Goal: Task Accomplishment & Management: Complete application form

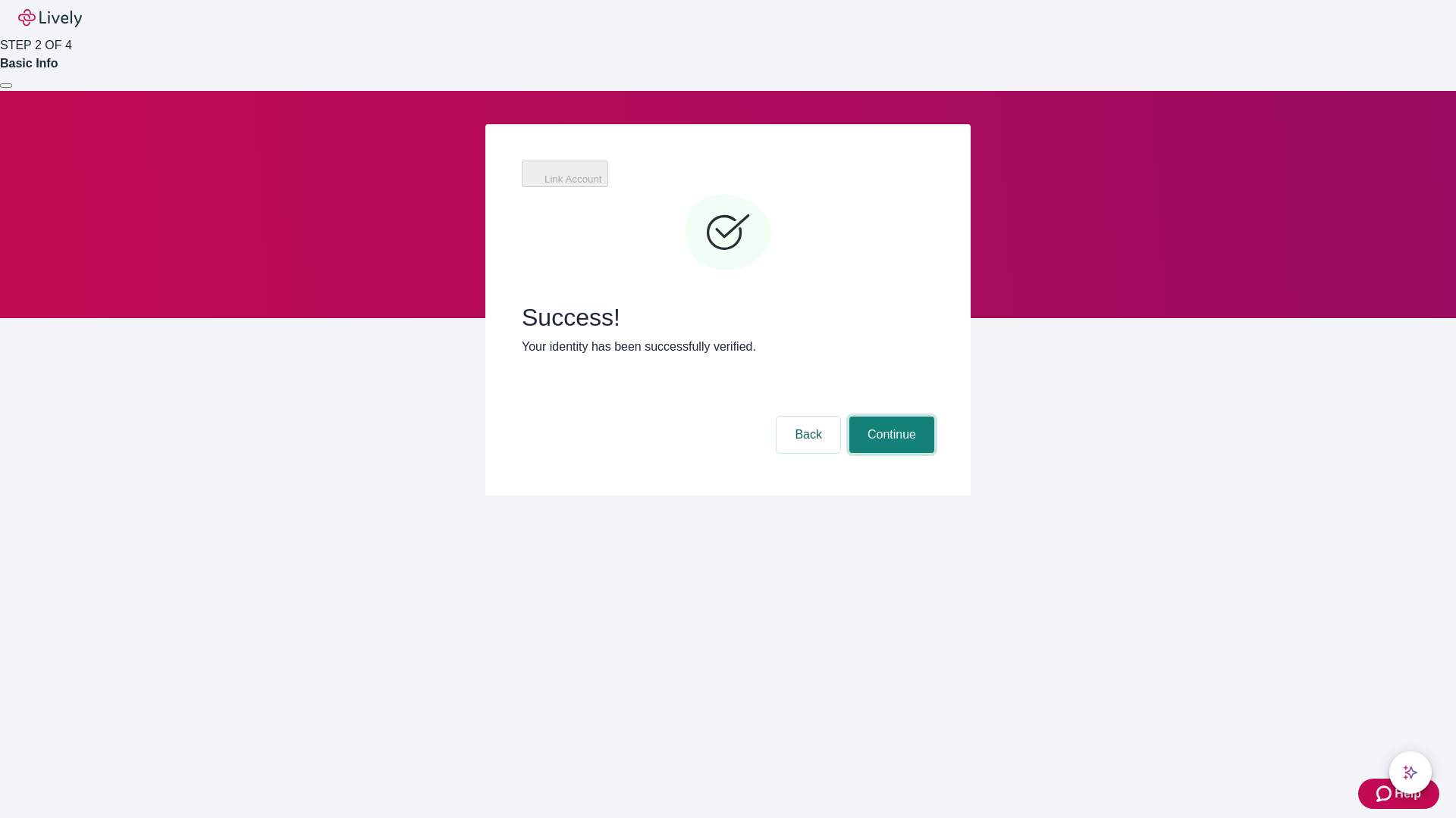
click at [890, 416] on button "Continue" at bounding box center [891, 434] width 85 height 37
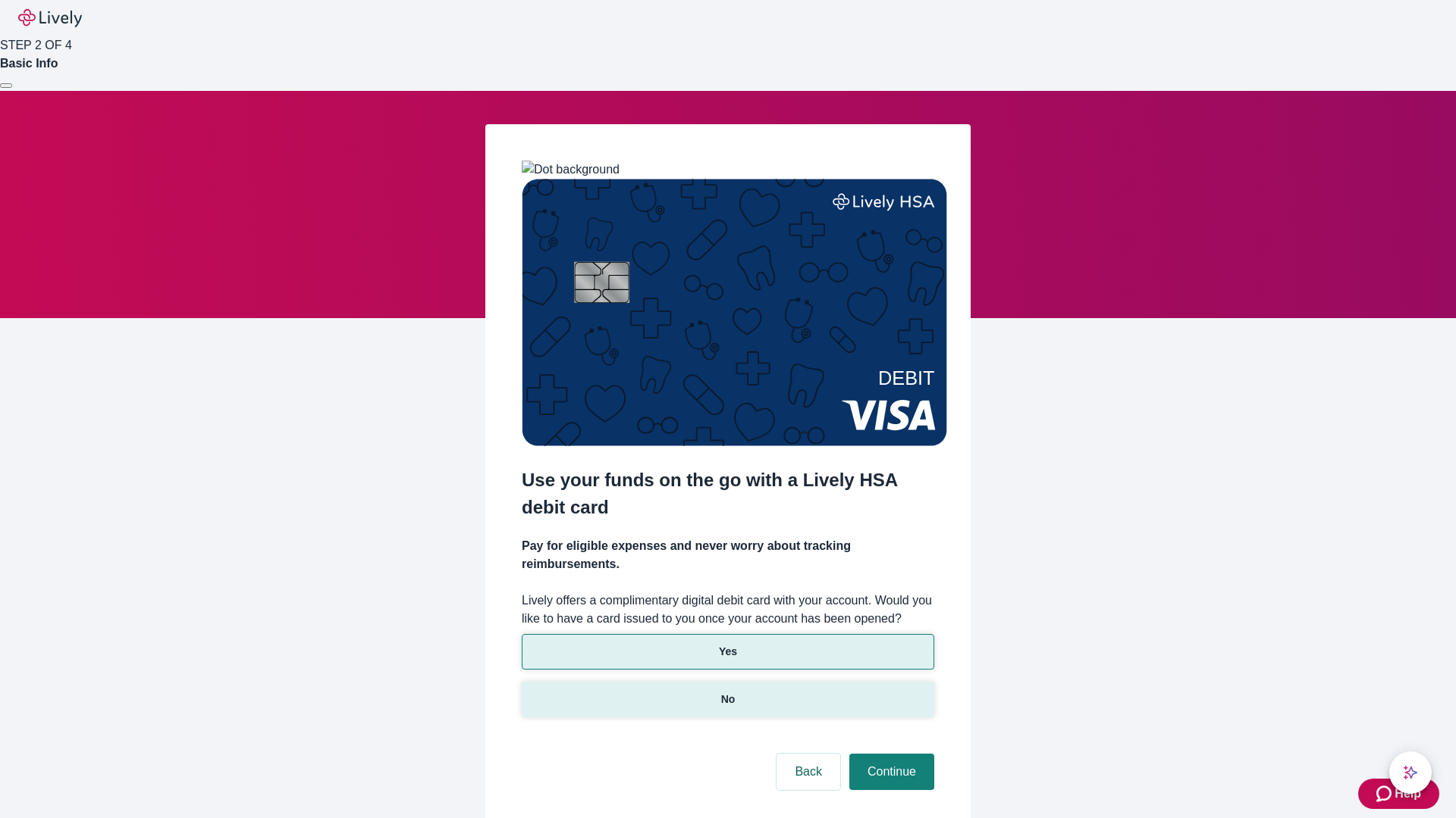
click at [727, 692] on p "No" at bounding box center [728, 699] width 14 height 16
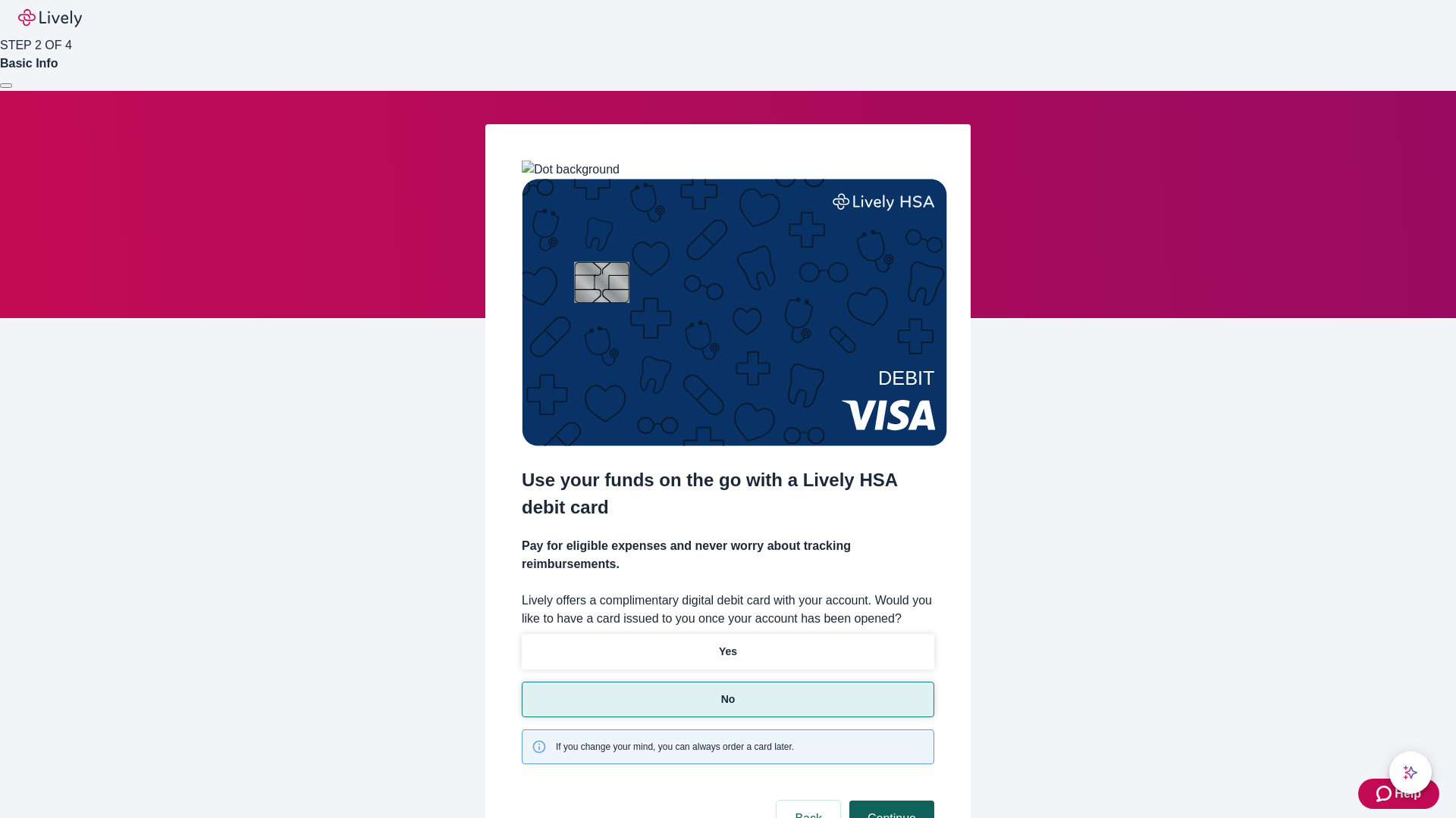
click at [890, 801] on button "Continue" at bounding box center [891, 819] width 85 height 37
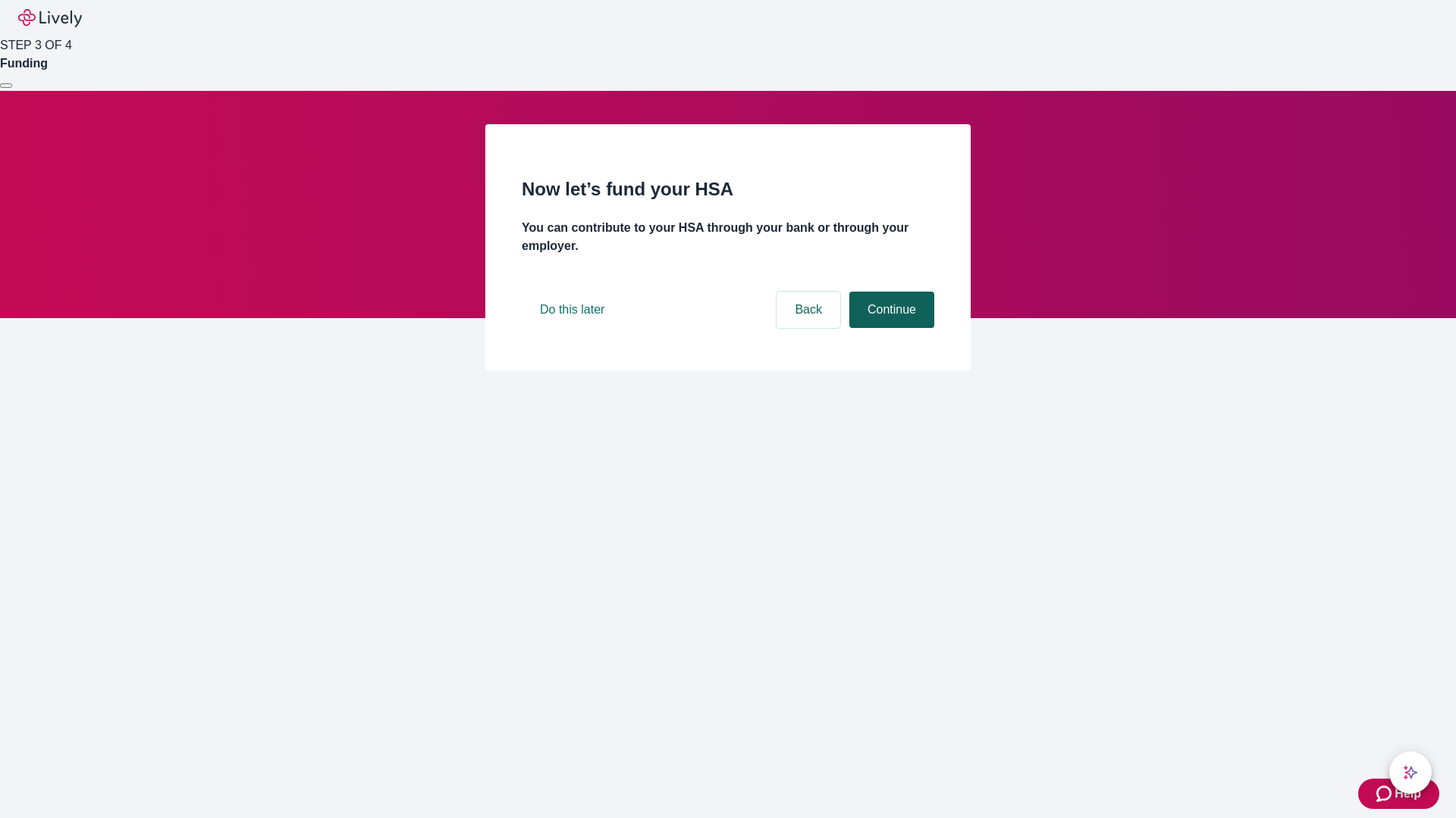
click at [890, 329] on button "Continue" at bounding box center [891, 310] width 85 height 37
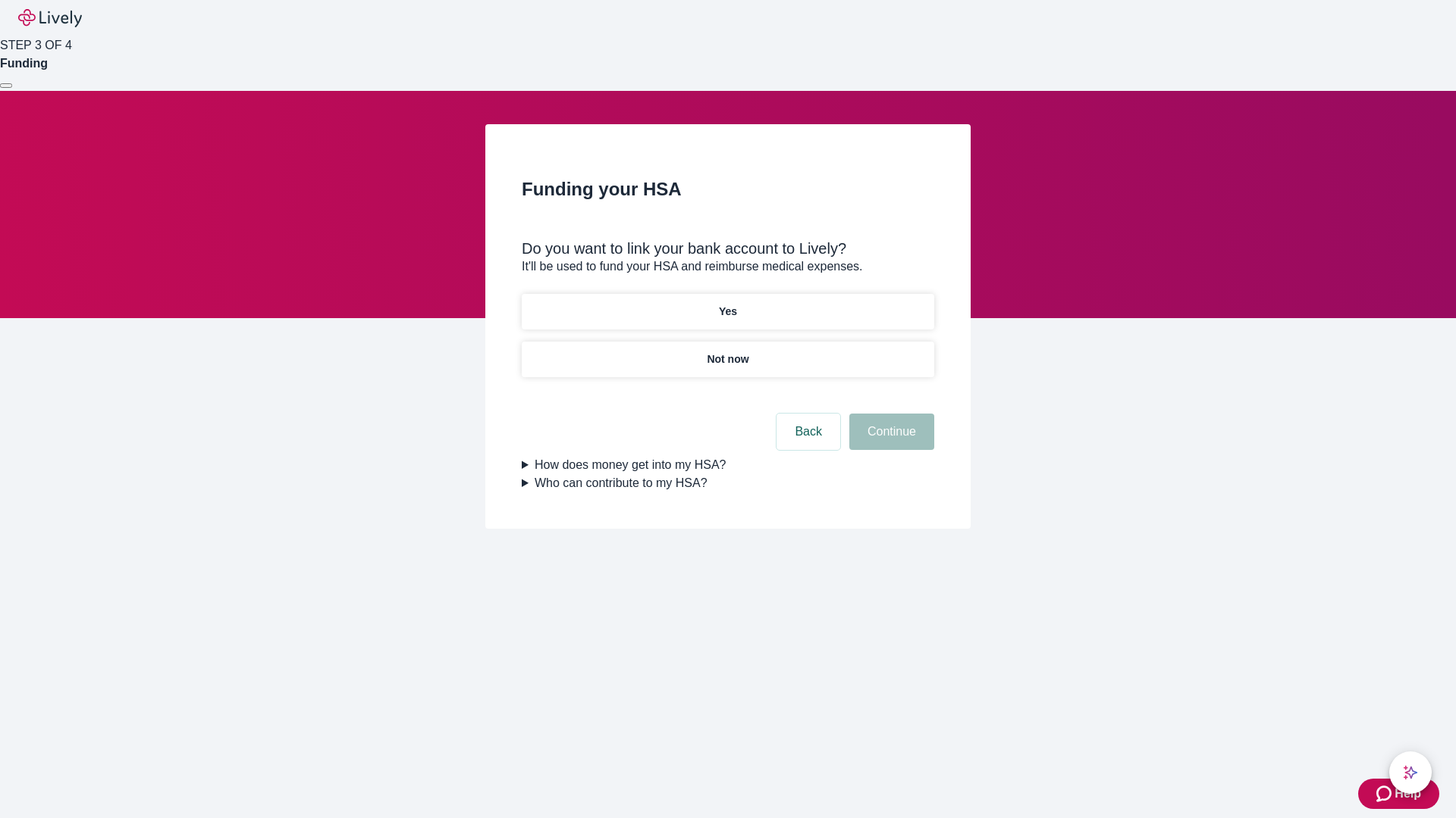
click at [727, 304] on p "Yes" at bounding box center [728, 312] width 18 height 16
click at [890, 414] on button "Continue" at bounding box center [891, 431] width 85 height 37
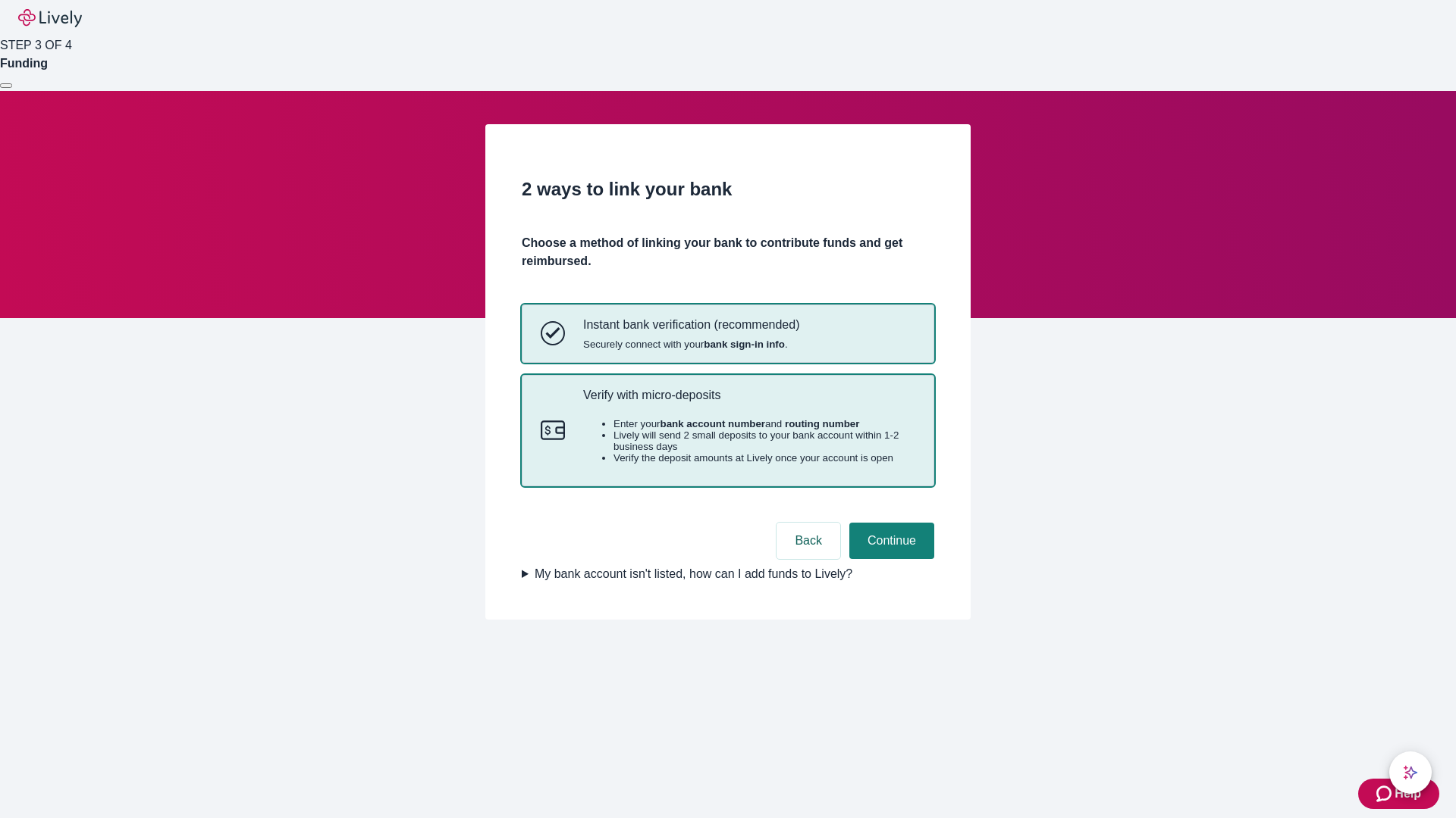
click at [748, 402] on p "Verify with micro-deposits" at bounding box center [749, 395] width 332 height 14
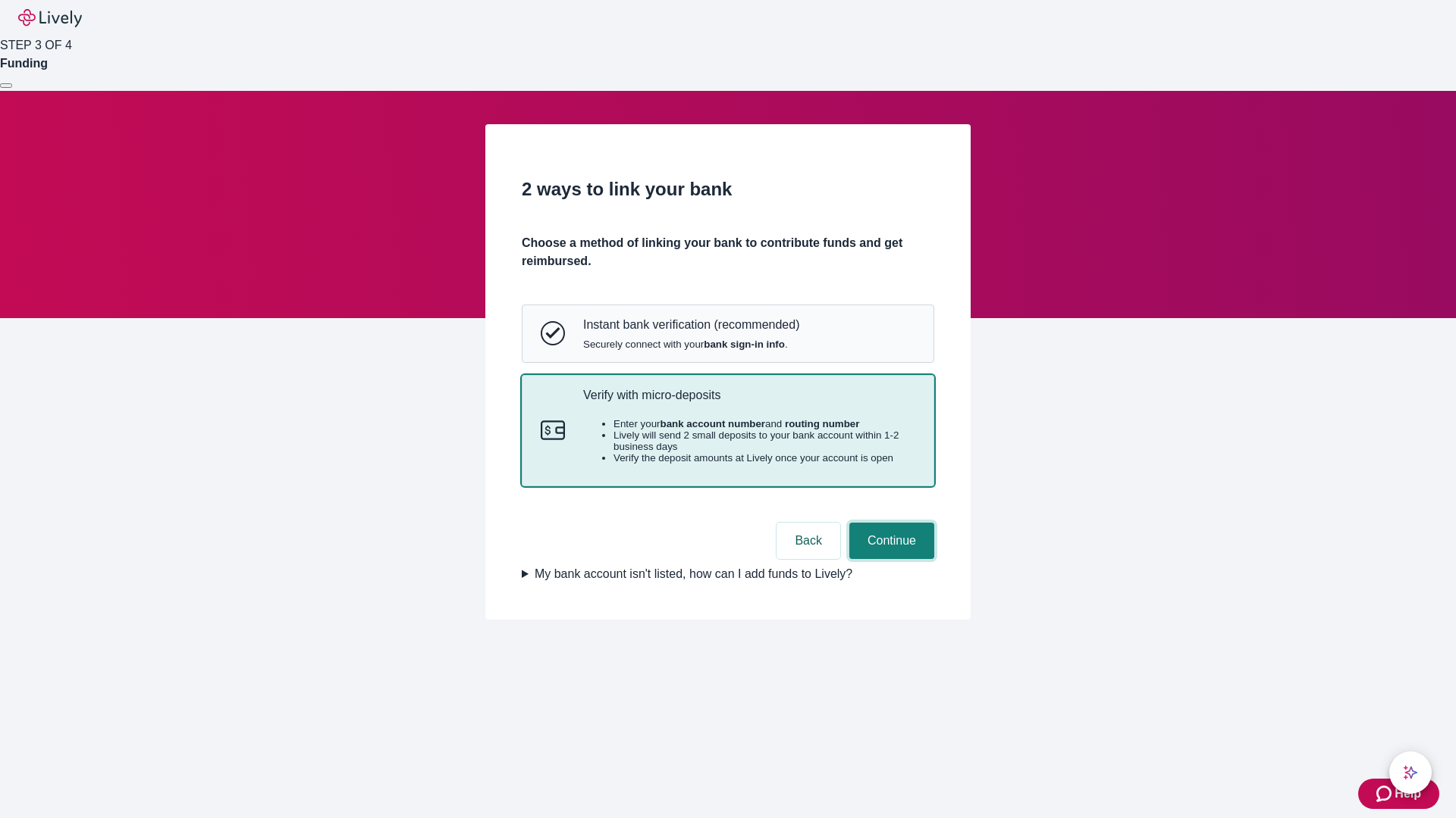
click at [890, 560] on button "Continue" at bounding box center [891, 541] width 85 height 37
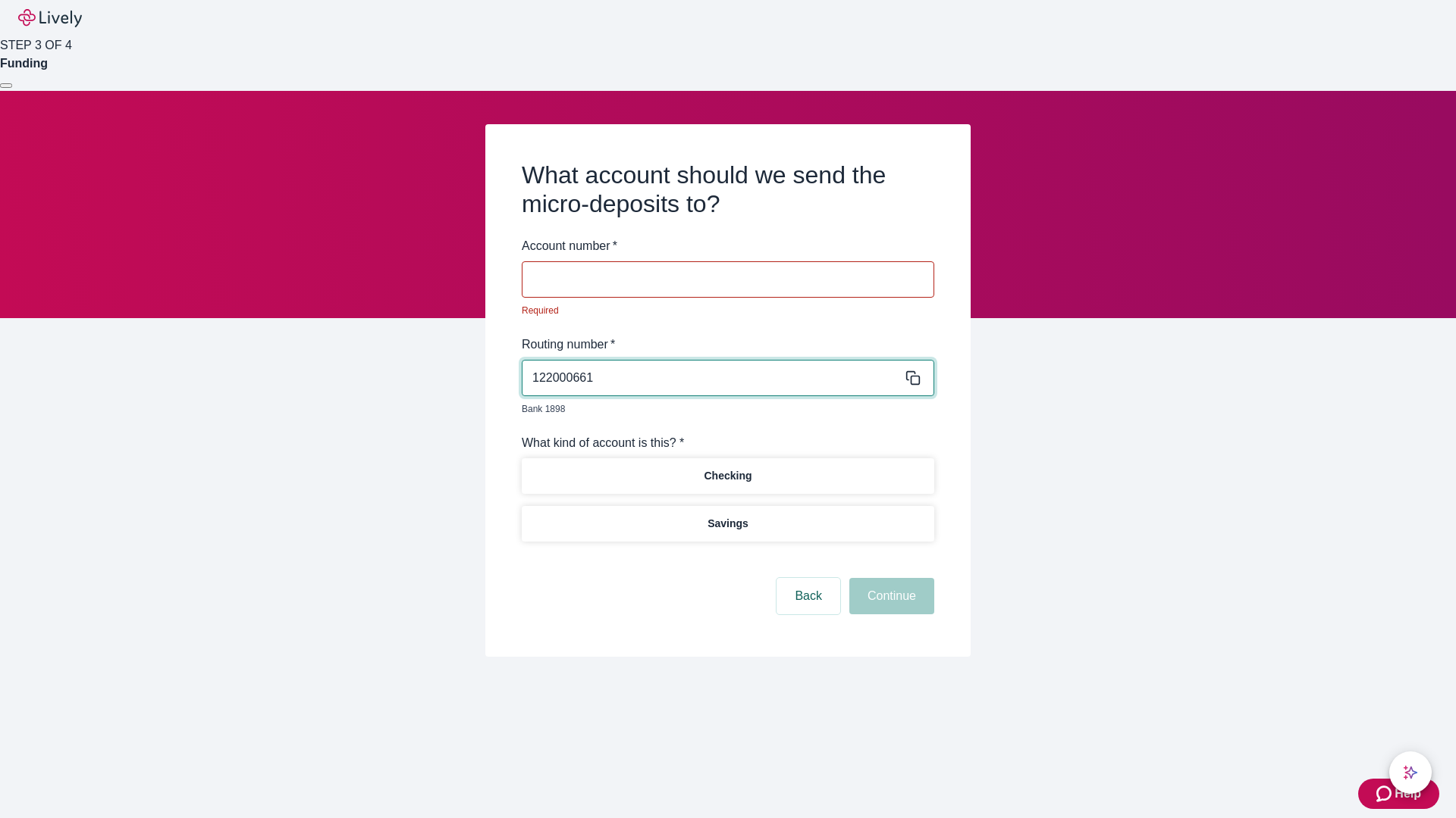
type input "122000661"
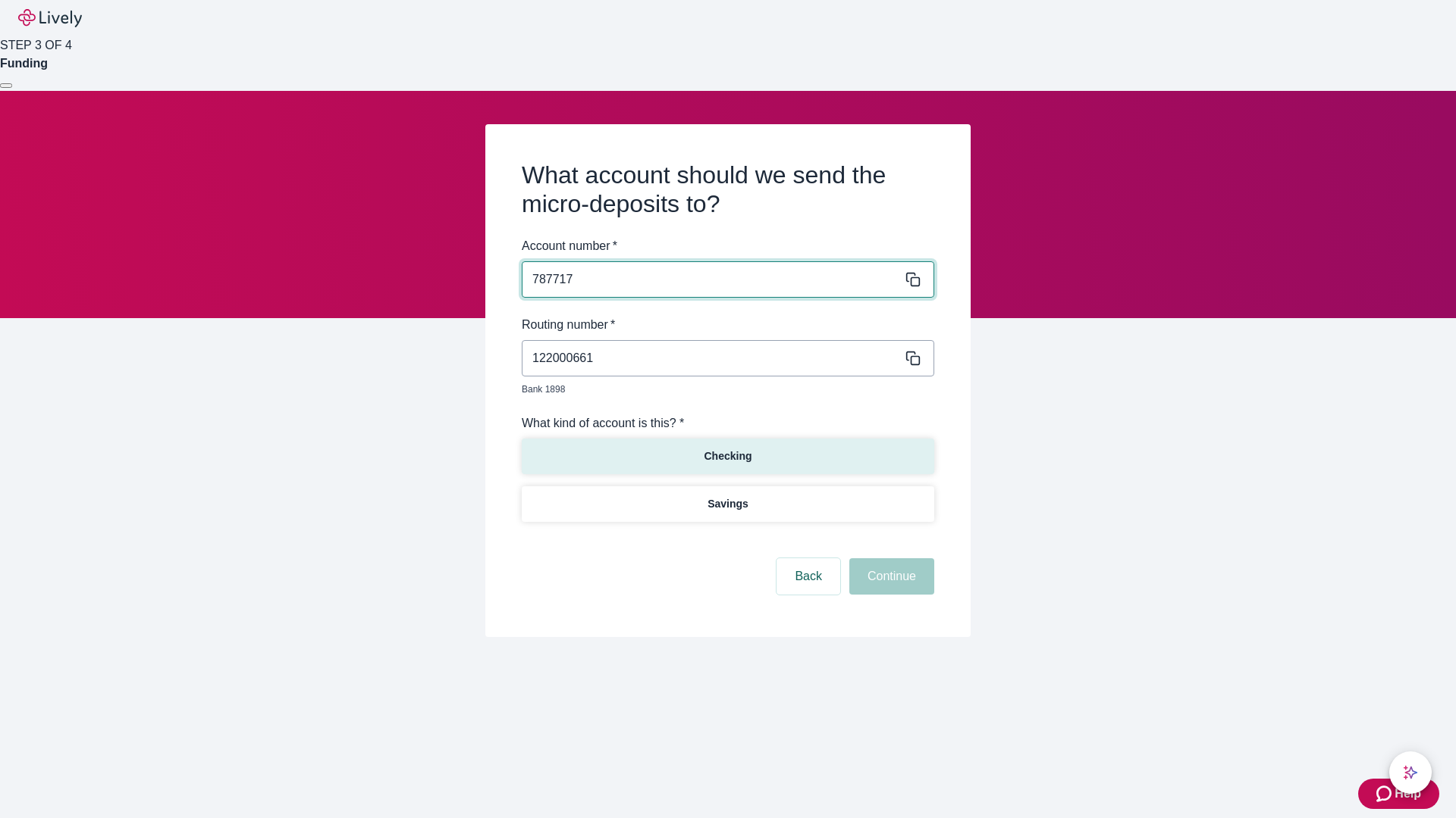
type input "787717"
click at [727, 448] on p "Checking" at bounding box center [727, 456] width 48 height 16
